Goal: Transaction & Acquisition: Purchase product/service

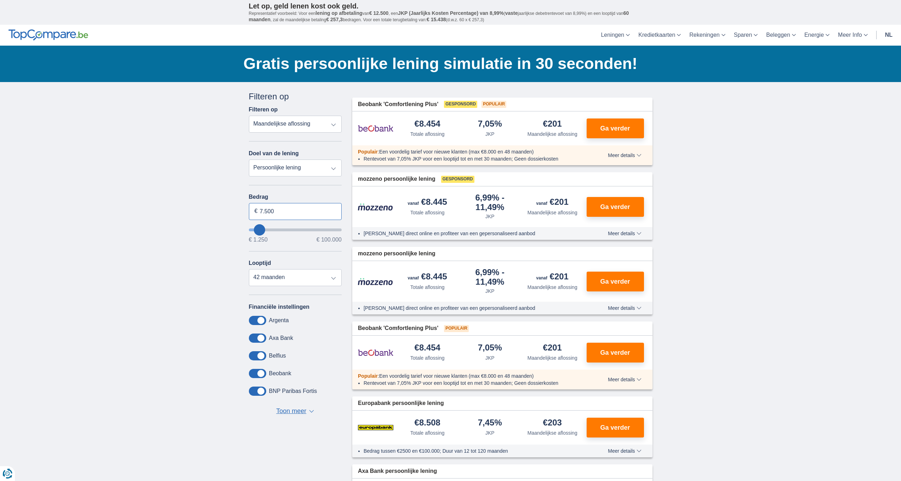
click at [278, 212] on input "7.500" at bounding box center [295, 211] width 93 height 17
type input "7"
type input "12.000"
type input "12250"
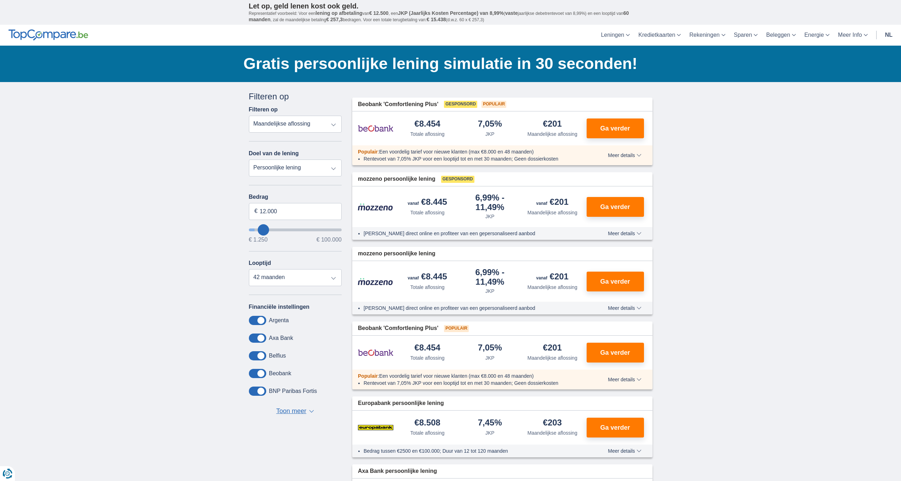
select select "60"
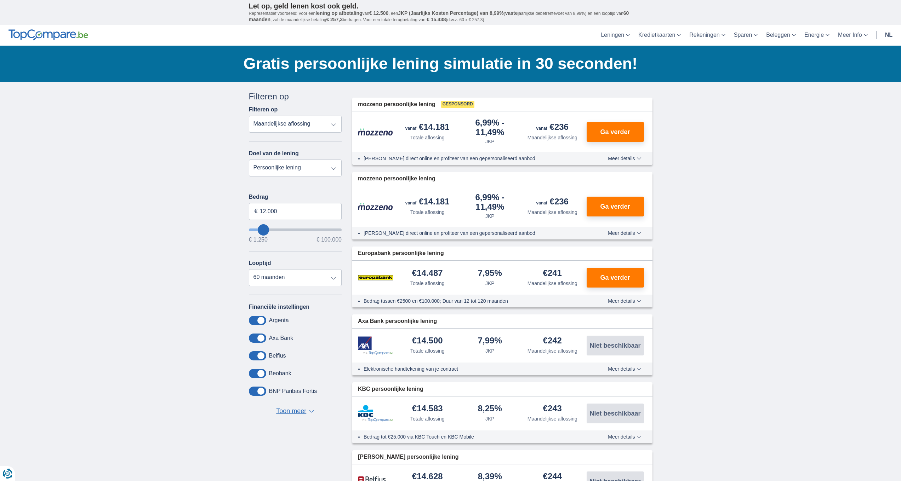
click at [889, 34] on link "nl" at bounding box center [888, 35] width 16 height 21
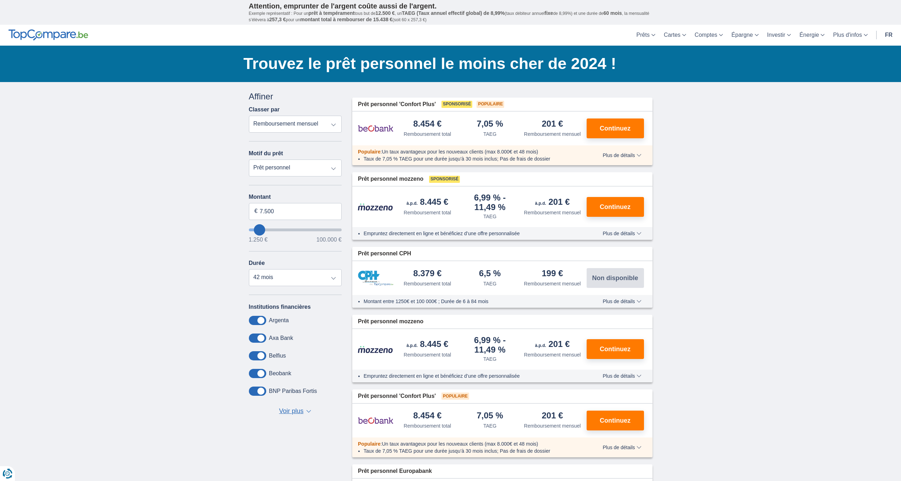
type input "10.250"
type input "10250"
type input "11.250"
type input "11250"
type input "12.250"
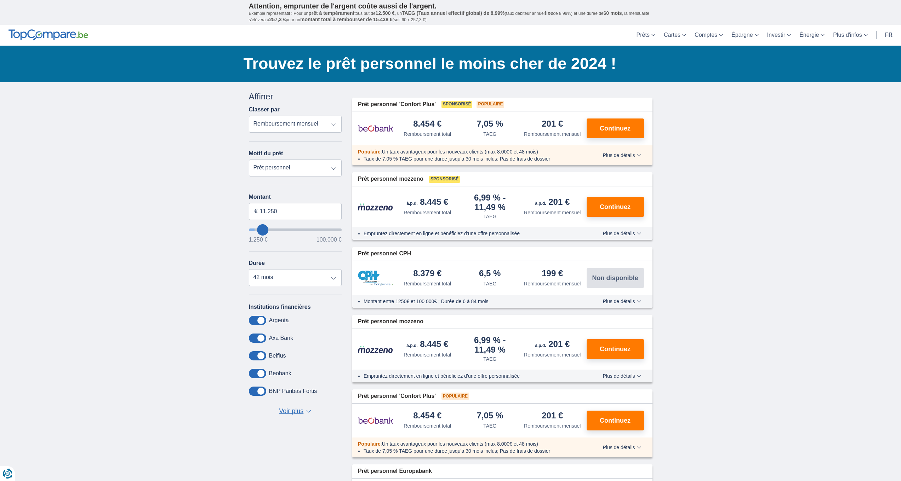
type input "12250"
type input "13.250"
type input "13250"
type input "14.250"
type input "14250"
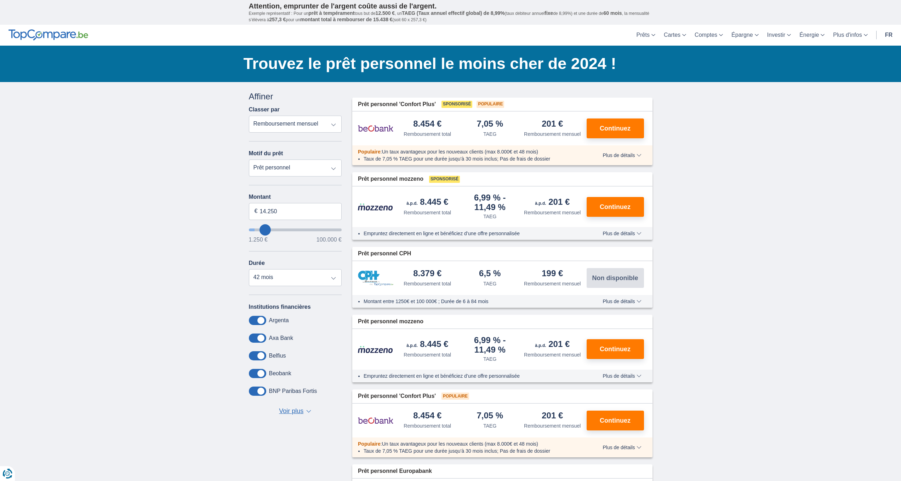
type input "15.250"
type input "15250"
select select "84"
type input "16.250"
type input "16250"
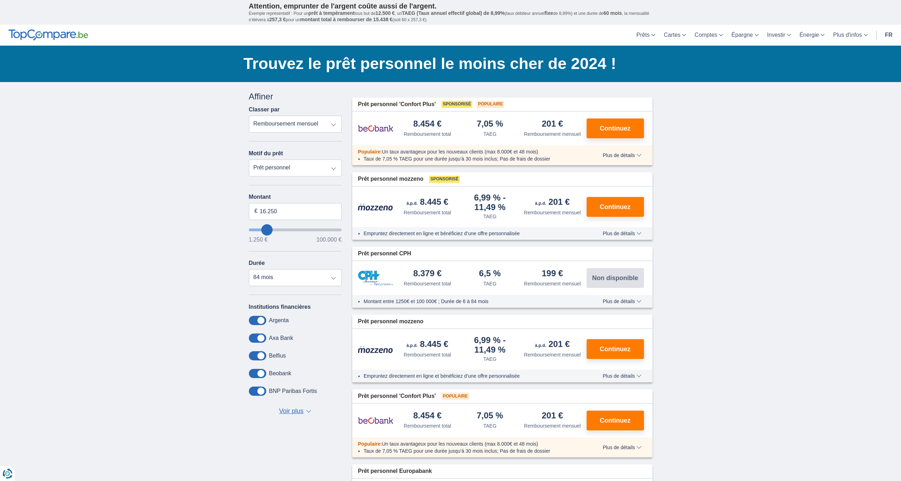
type input "17.250"
type input "17250"
type input "16.250"
type input "16250"
type input "15.250"
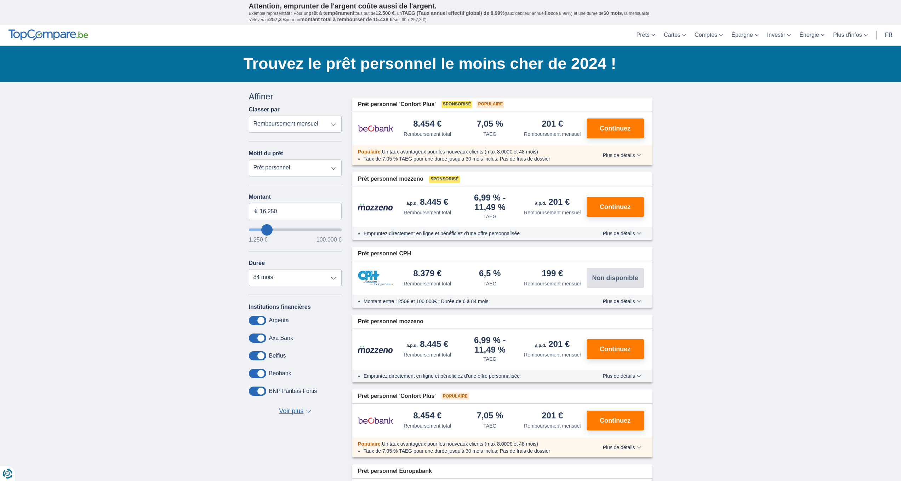
type input "15250"
type input "14.250"
type input "14250"
select select "60"
type input "13.250"
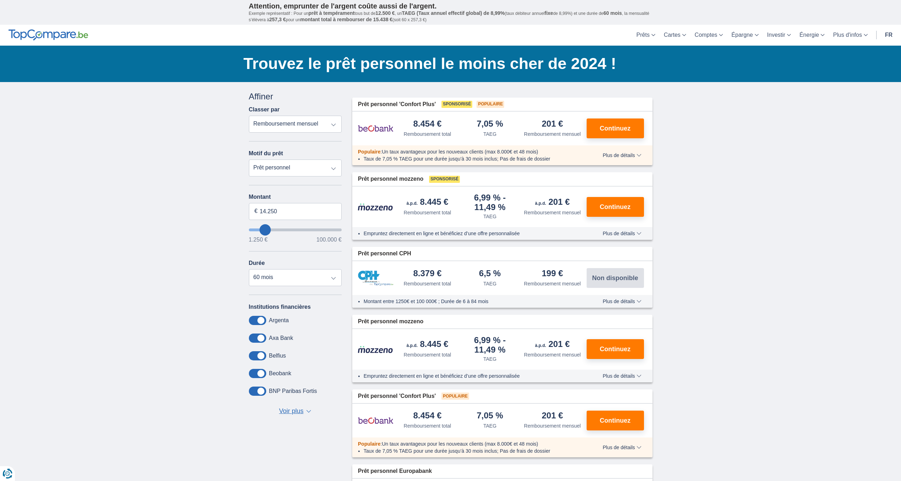
type input "13250"
type input "12.250"
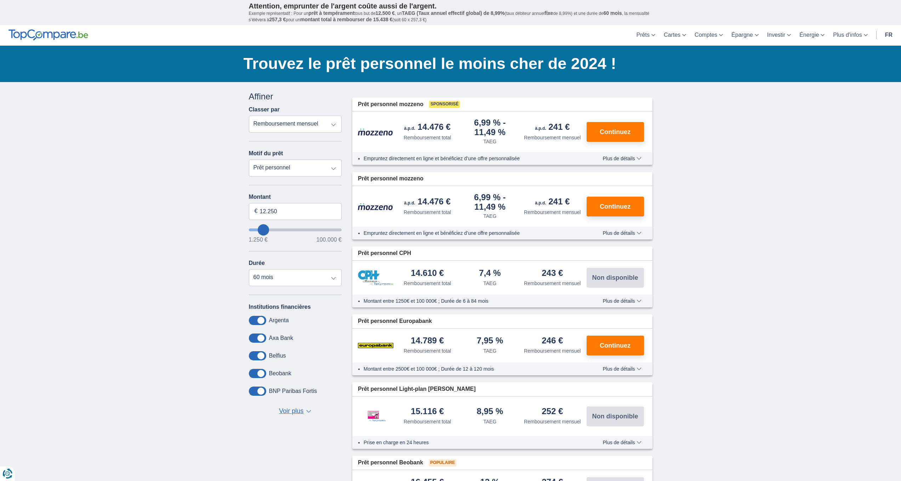
type input "12250"
click at [263, 230] on input "wantToBorrow" at bounding box center [295, 230] width 93 height 3
type input "13.250"
type input "13250"
type input "14.250"
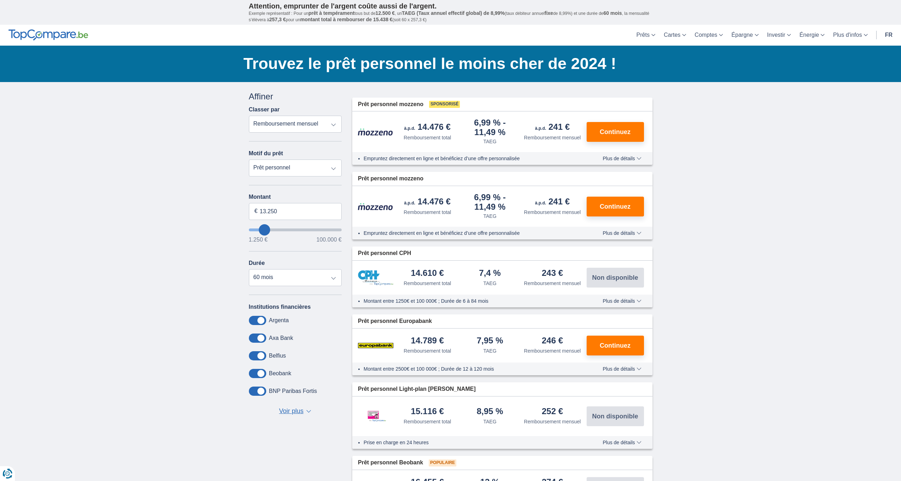
type input "14250"
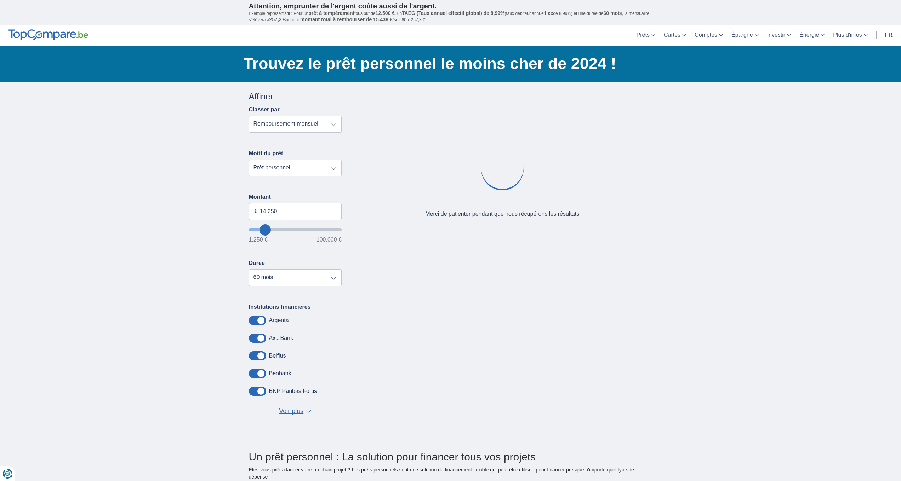
type input "13.250"
type input "13250"
type input "12.250"
type input "12250"
type input "11.250"
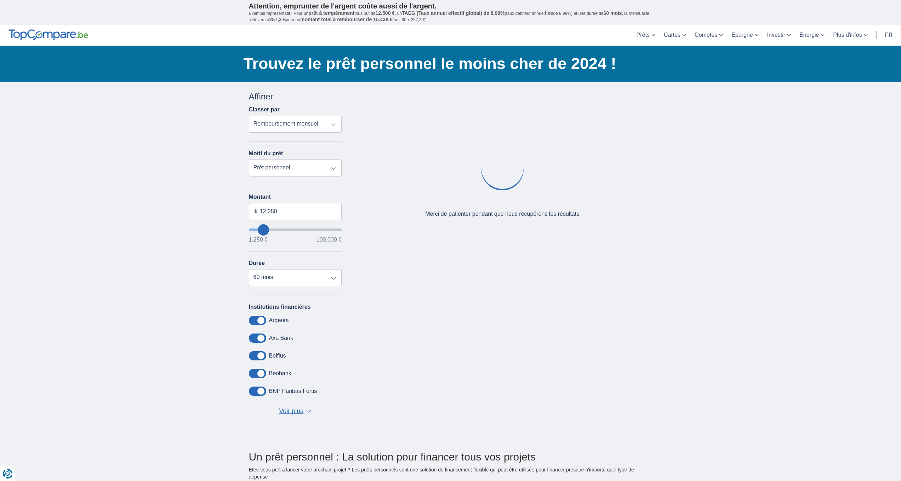
type input "11250"
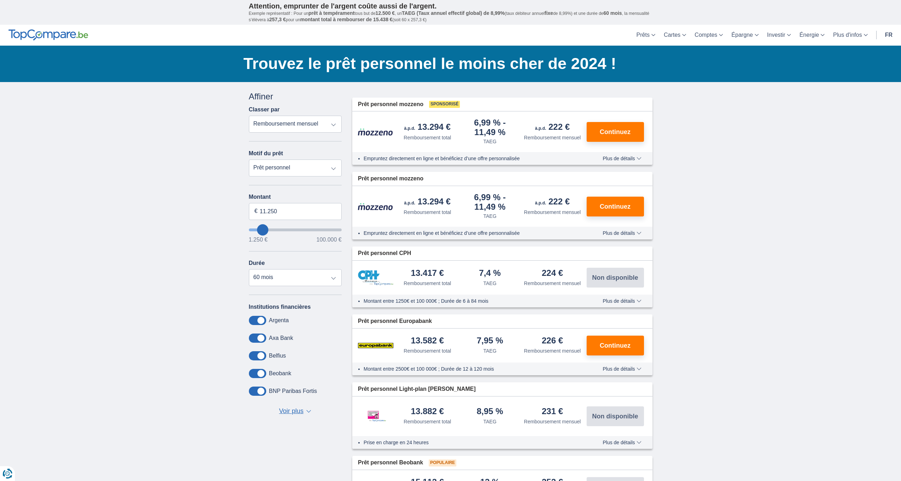
type input "12.250"
type input "12250"
type input "13.250"
type input "13250"
type input "12.250"
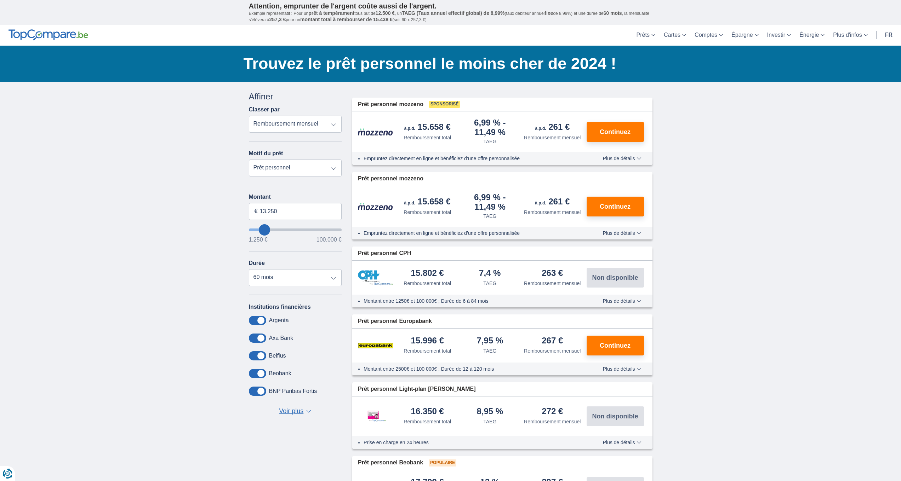
type input "12250"
type input "13.250"
type input "13250"
click at [264, 231] on input "wantToBorrow" at bounding box center [295, 230] width 93 height 3
click at [252, 374] on span at bounding box center [257, 373] width 17 height 9
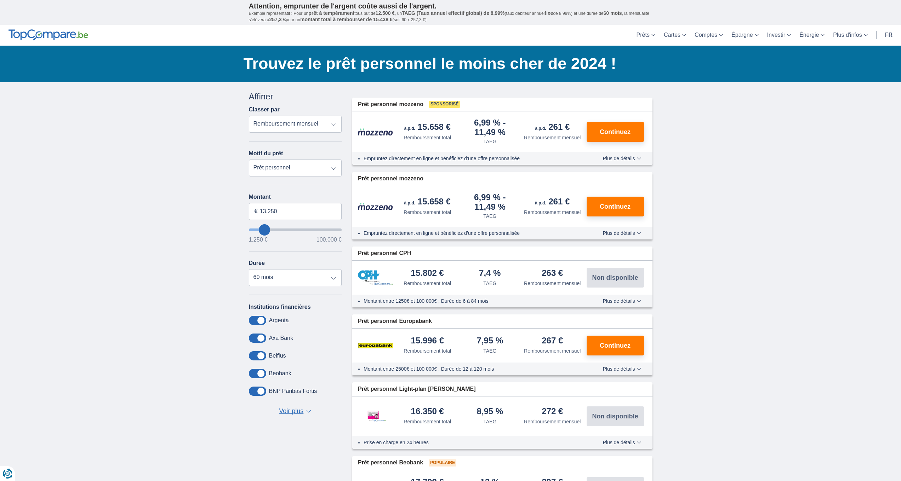
click at [0, 0] on input "checkbox" at bounding box center [0, 0] width 0 height 0
click at [252, 393] on span at bounding box center [257, 391] width 17 height 9
click at [0, 0] on input "checkbox" at bounding box center [0, 0] width 0 height 0
click at [637, 158] on span "Plus de détails" at bounding box center [621, 158] width 39 height 5
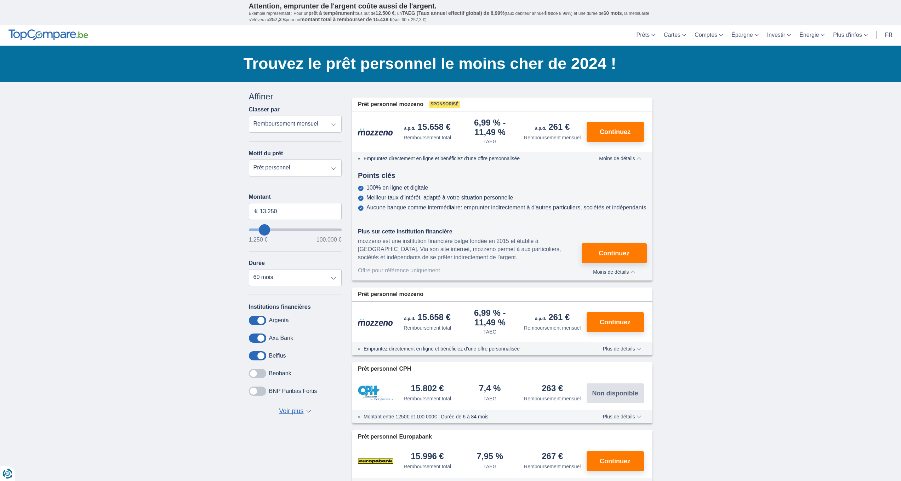
click at [637, 158] on span "Moins de détails" at bounding box center [620, 158] width 42 height 5
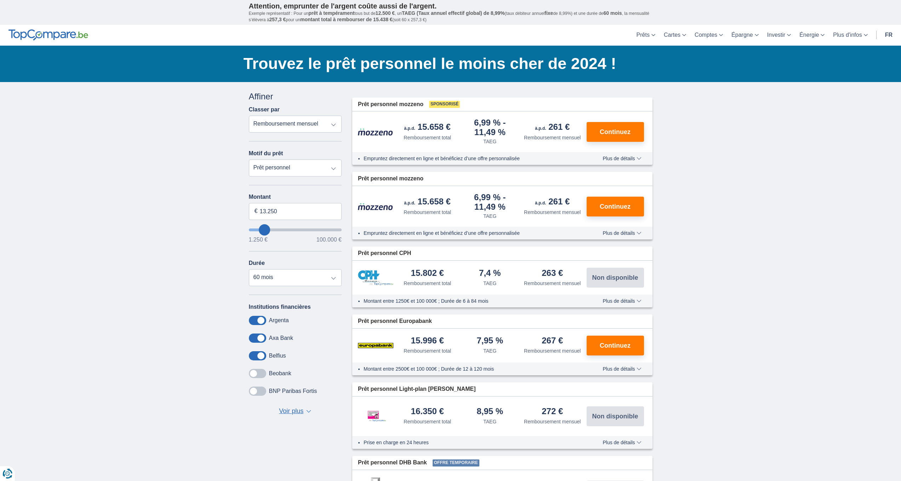
click at [629, 372] on span "Plus de détails" at bounding box center [621, 369] width 39 height 5
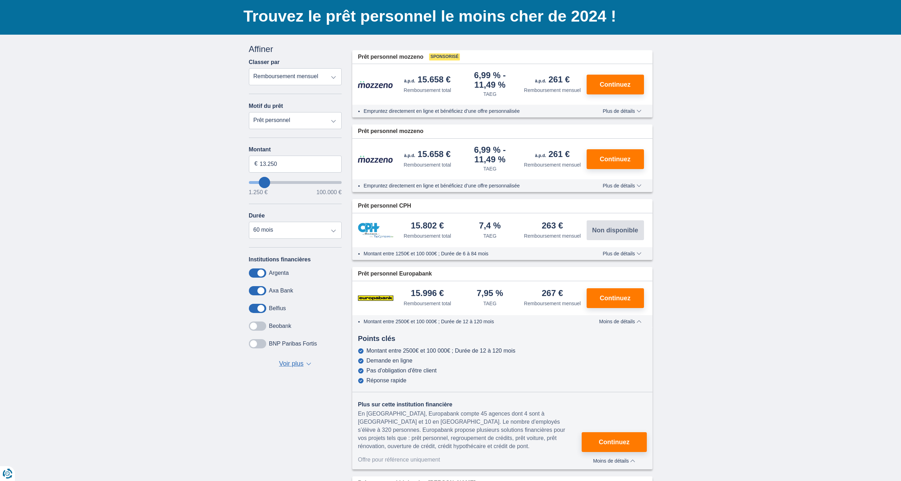
scroll to position [63, 0]
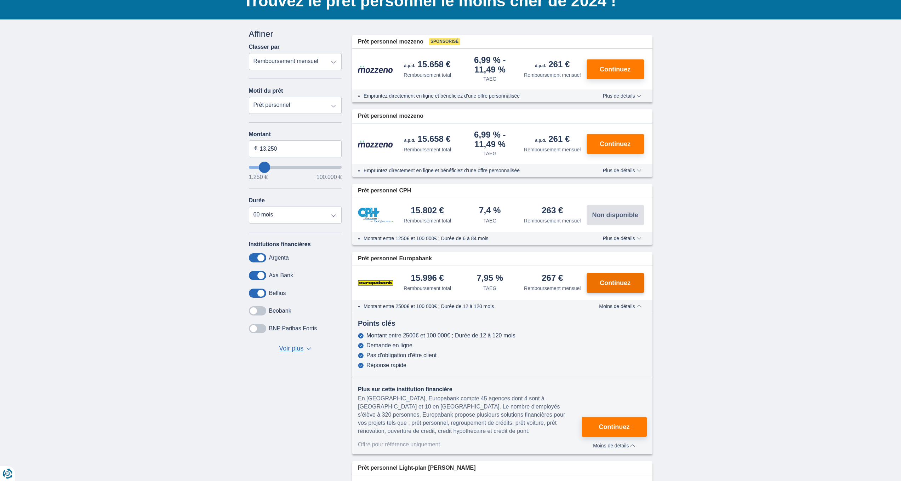
click at [618, 286] on span "Continuez" at bounding box center [614, 283] width 31 height 6
